Goal: Task Accomplishment & Management: Use online tool/utility

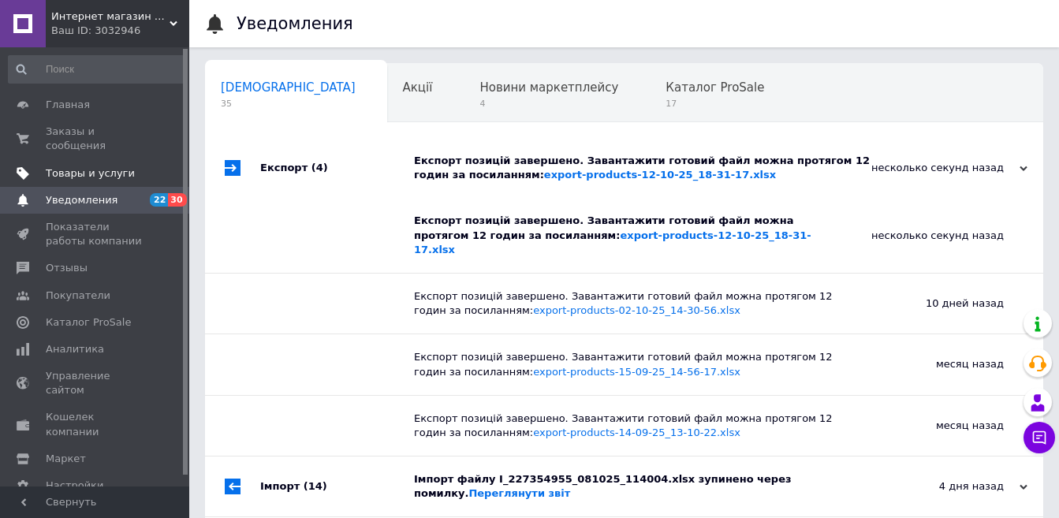
click at [109, 166] on span "Товары и услуги" at bounding box center [90, 173] width 89 height 14
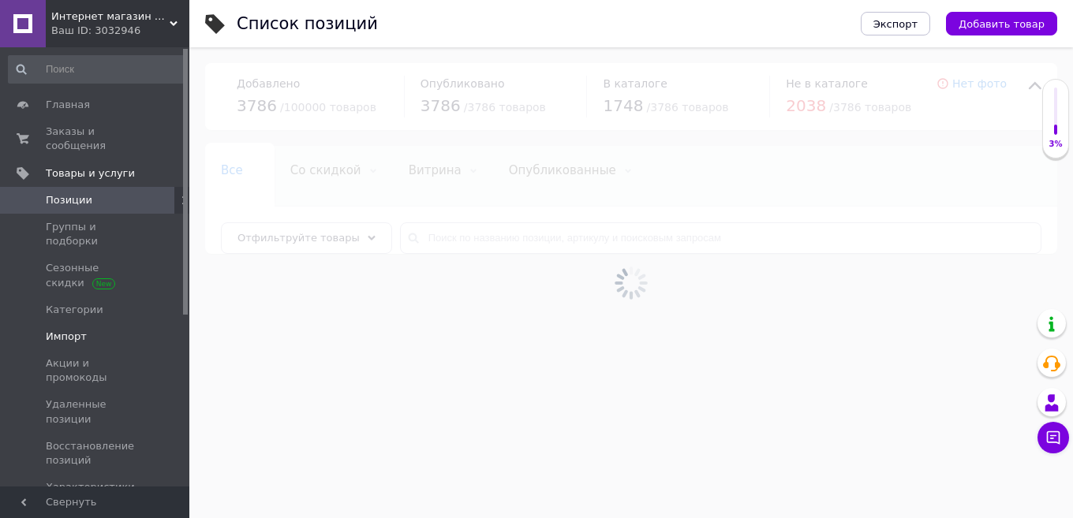
click at [73, 330] on span "Импорт" at bounding box center [66, 337] width 41 height 14
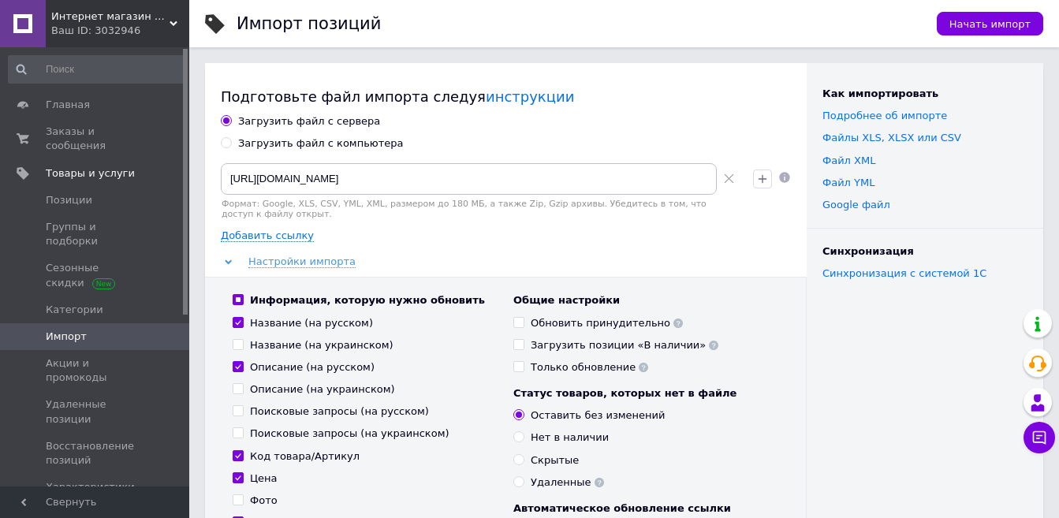
click at [267, 145] on div "Загрузить файл с компьютера" at bounding box center [321, 143] width 166 height 14
click at [231, 145] on input "Загрузить файл с компьютера" at bounding box center [226, 142] width 10 height 10
radio input "true"
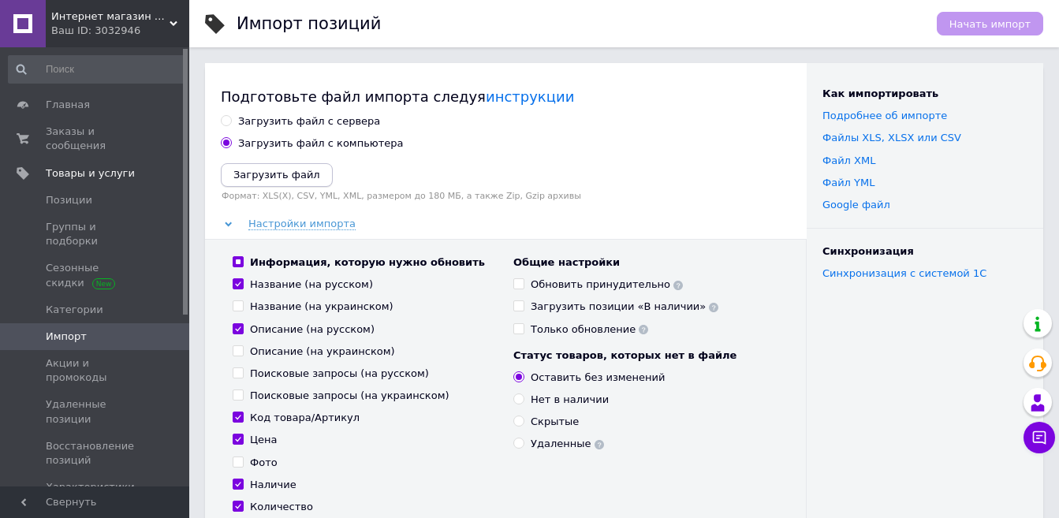
click at [289, 178] on icon "Загрузить файл" at bounding box center [276, 175] width 87 height 12
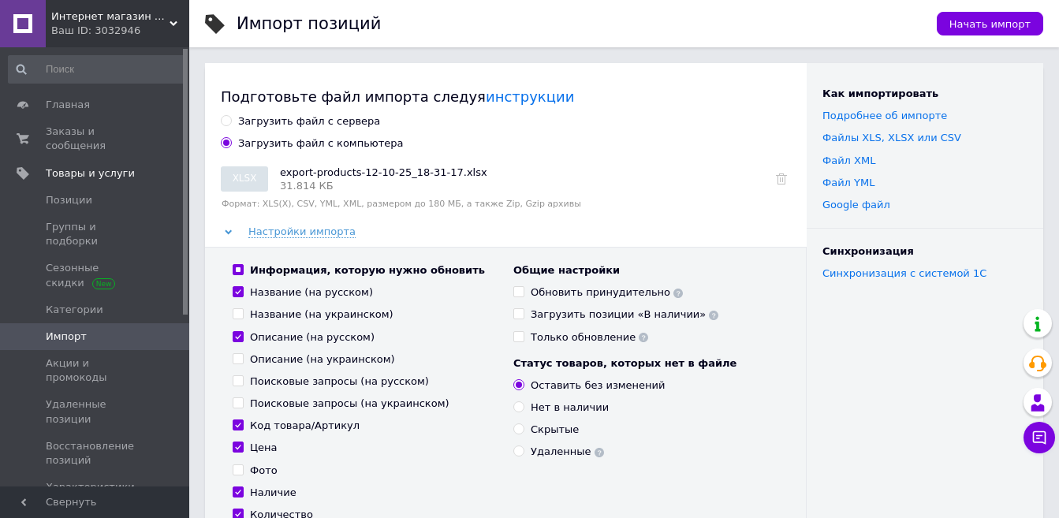
click at [237, 267] on input "Информация, которую нужно обновить" at bounding box center [238, 269] width 10 height 10
checkbox input "false"
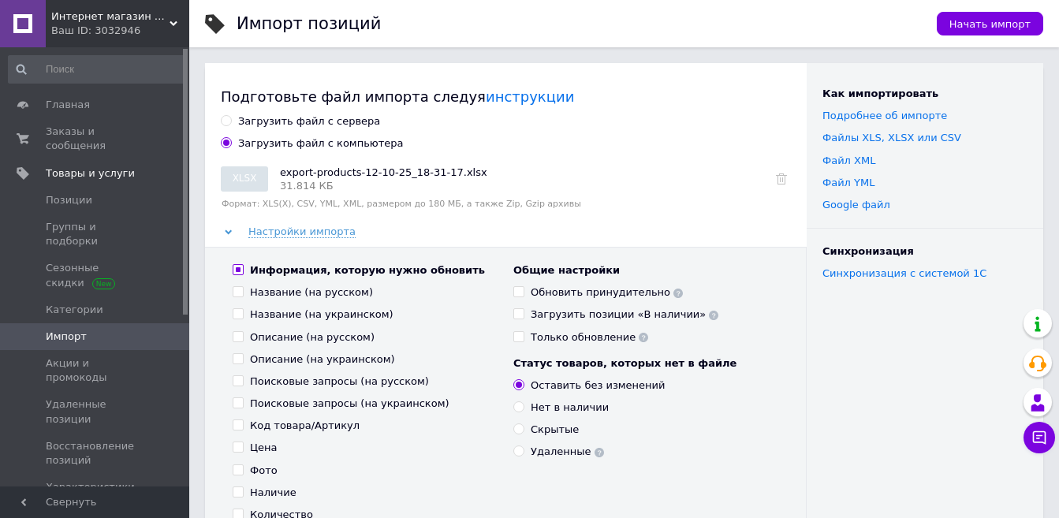
checkbox input "false"
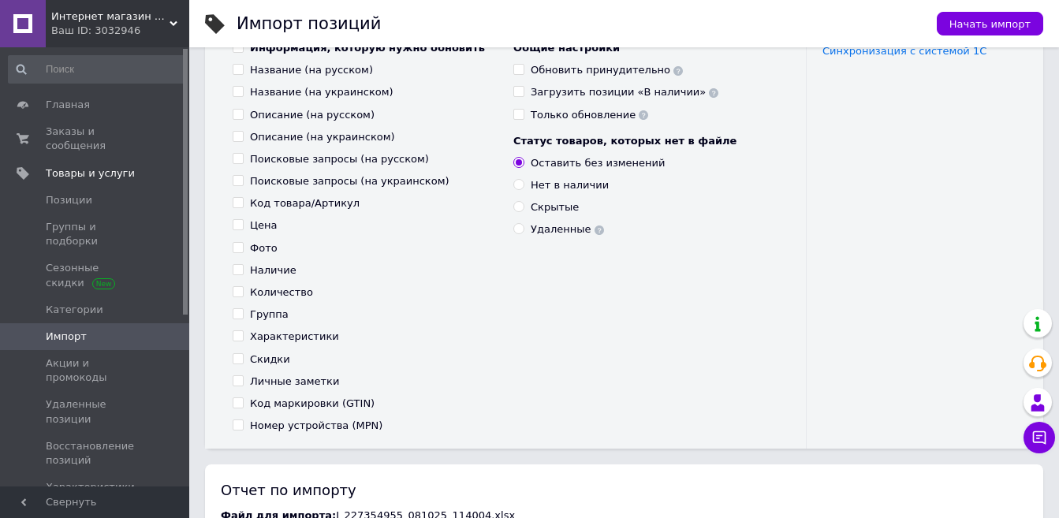
scroll to position [237, 0]
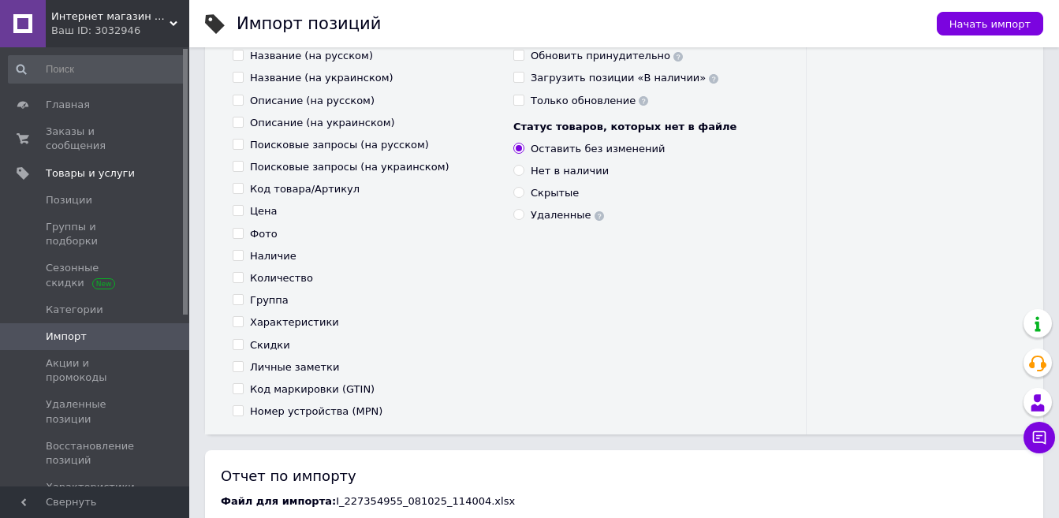
click at [239, 162] on input "Поисковые запросы (на украинском)" at bounding box center [238, 166] width 10 height 10
checkbox input "true"
click at [235, 144] on input "Поисковые запросы (на русском)" at bounding box center [238, 144] width 10 height 10
checkbox input "true"
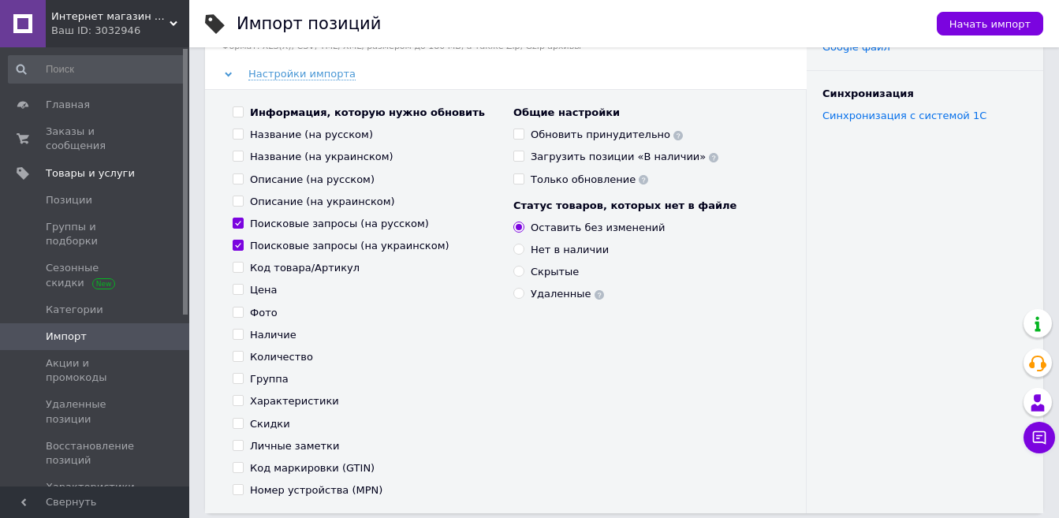
click at [517, 133] on input "Обновить принудительно" at bounding box center [518, 134] width 10 height 10
checkbox input "true"
click at [997, 24] on span "Начать импорт" at bounding box center [990, 24] width 81 height 12
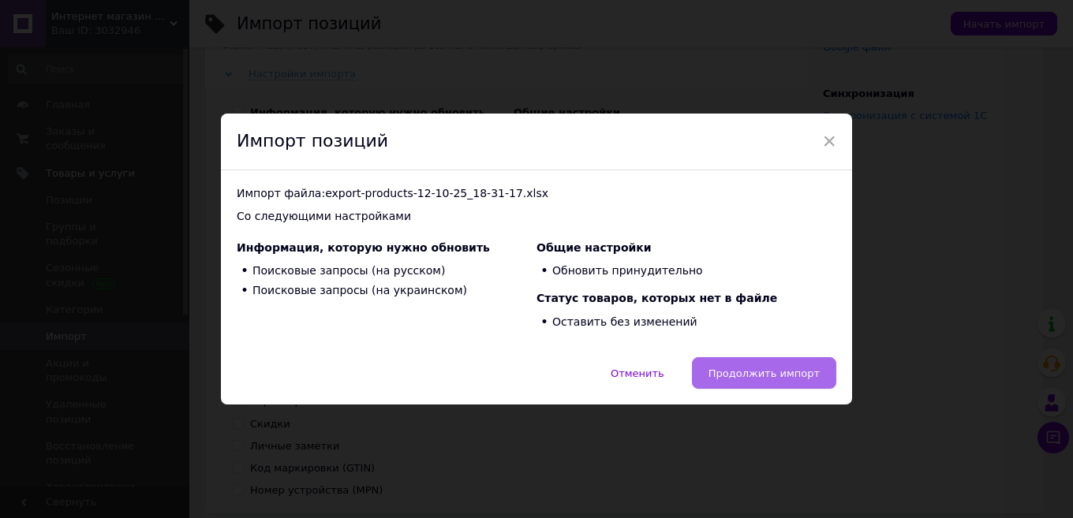
click at [763, 361] on button "Продолжить импорт" at bounding box center [764, 373] width 144 height 32
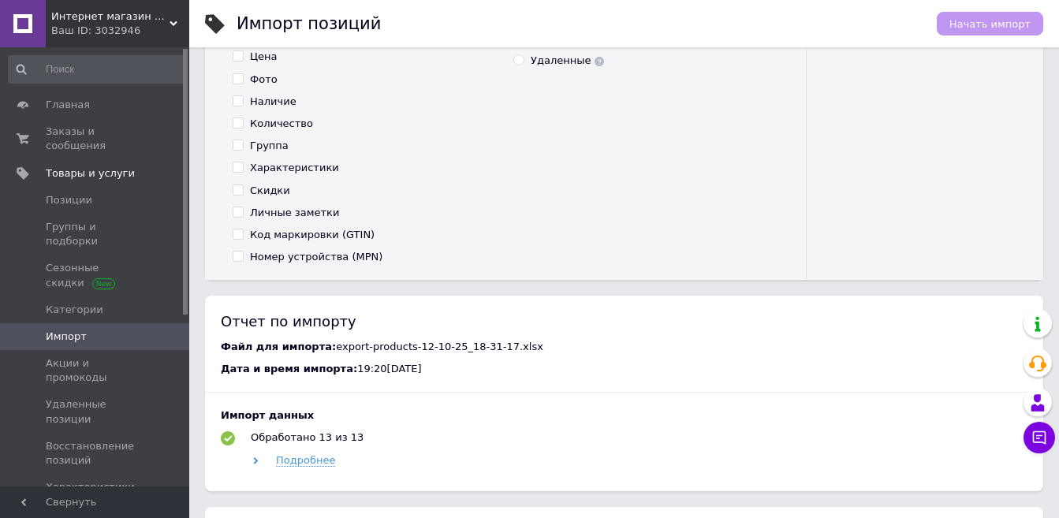
scroll to position [394, 0]
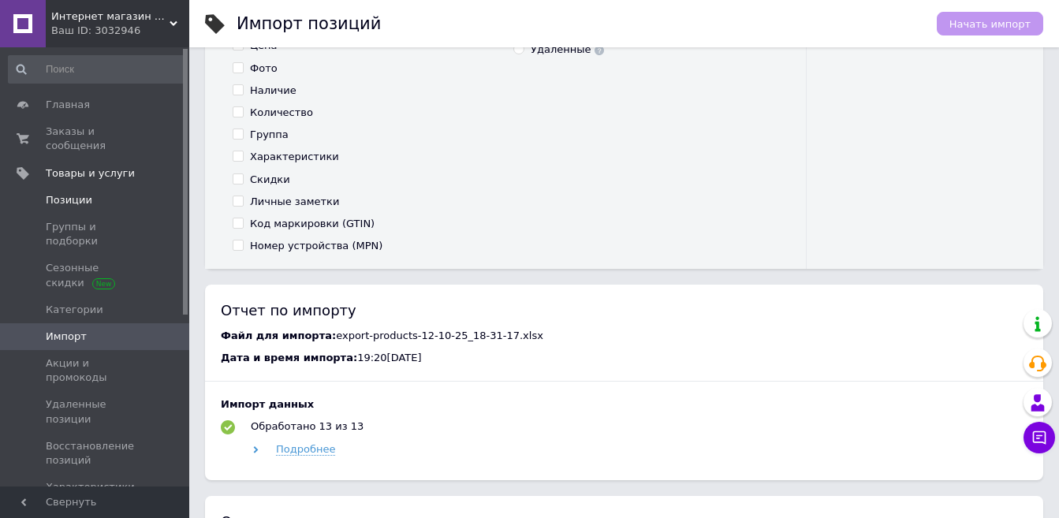
click at [83, 193] on span "Позиции" at bounding box center [69, 200] width 47 height 14
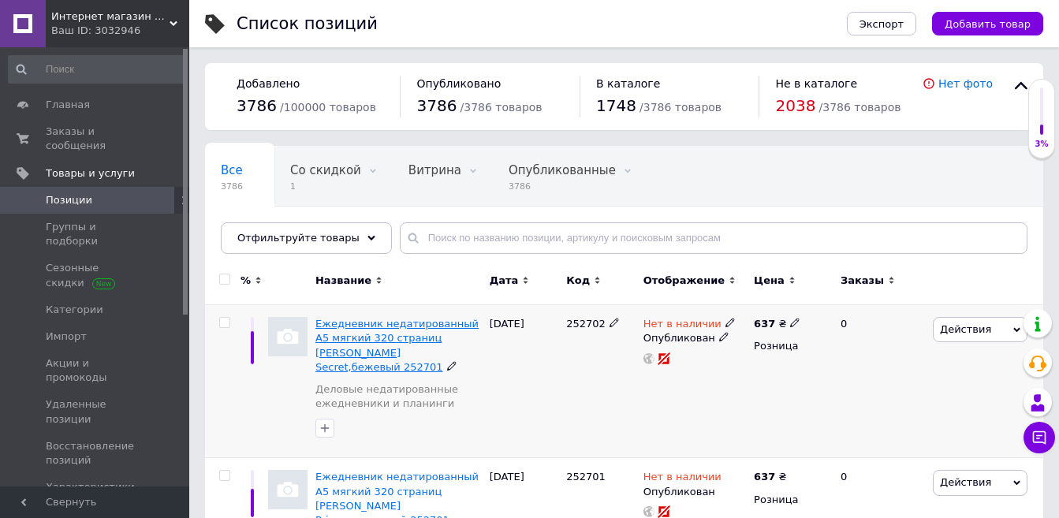
click at [399, 332] on span "Ежедневник недатированный А5 мягкий 320 страниц [PERSON_NAME] Secret,бежевый 25…" at bounding box center [396, 345] width 163 height 55
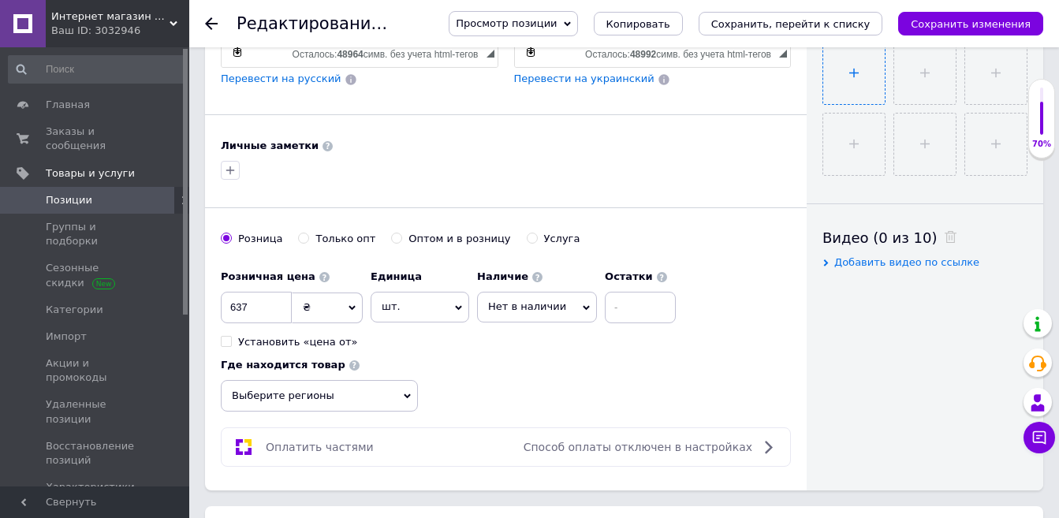
scroll to position [631, 0]
